Goal: Task Accomplishment & Management: Manage account settings

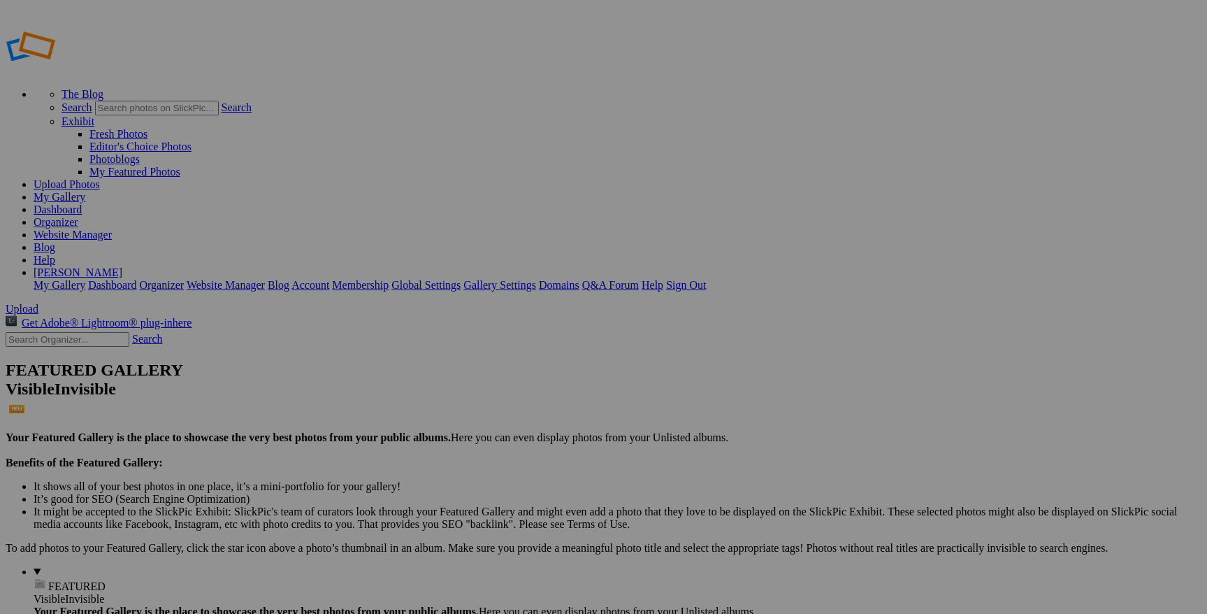
type input "[DATE] - ACORN Rediscover The Magic"
click at [479, 377] on span "Create" at bounding box center [463, 383] width 29 height 12
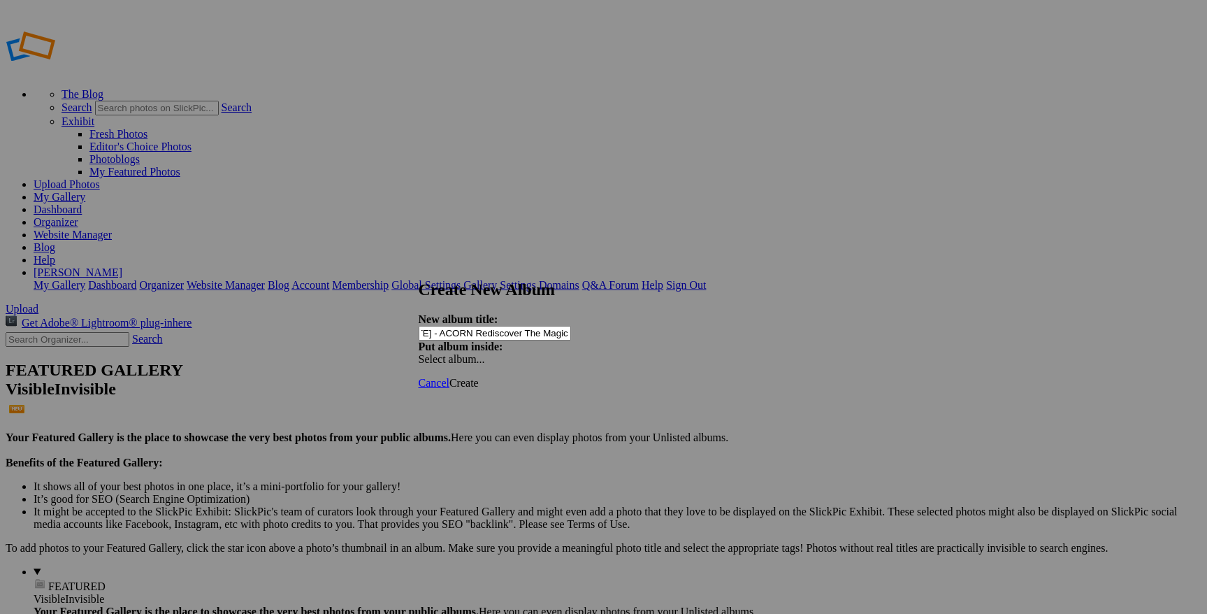
scroll to position [0, 0]
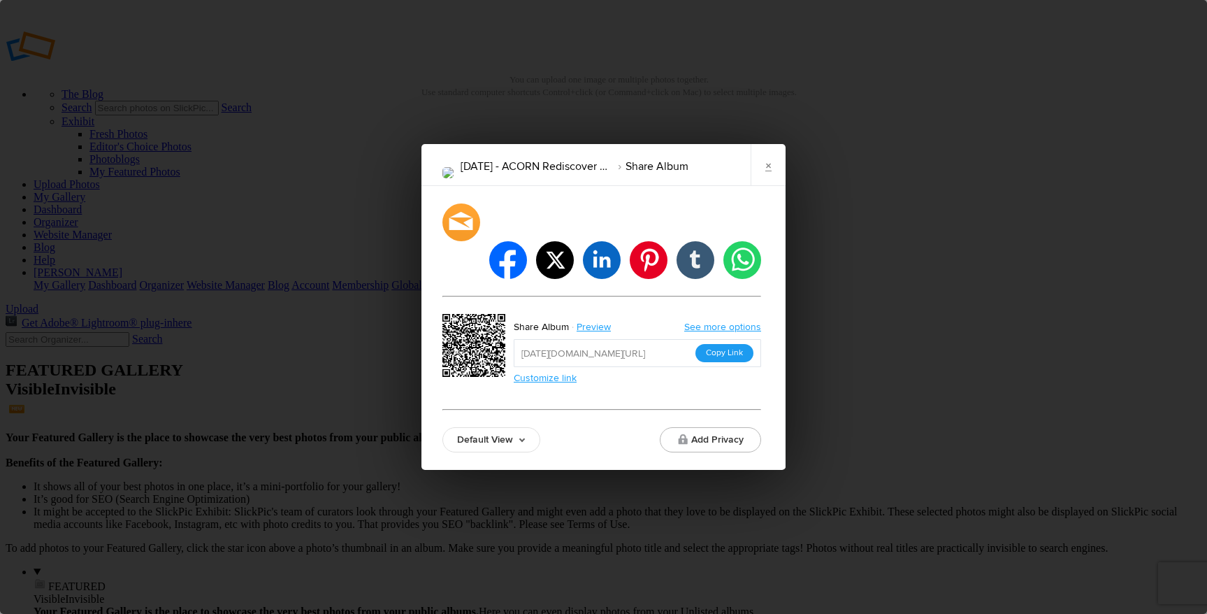
click at [721, 344] on button "Copy Link" at bounding box center [724, 353] width 58 height 18
